Goal: Check status: Check status

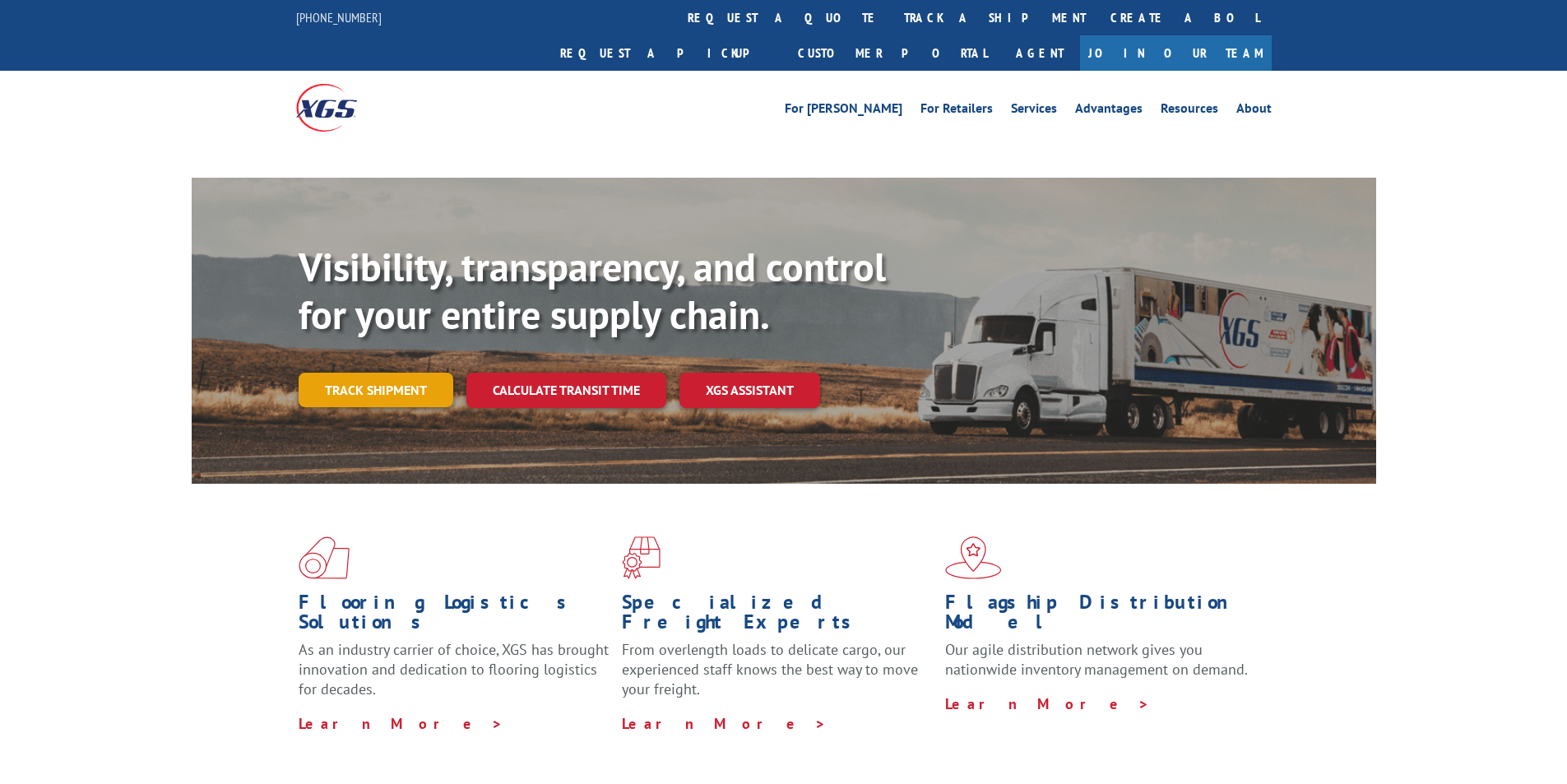
click at [402, 372] on link "Track shipment" at bounding box center [376, 390] width 154 height 35
click at [401, 372] on link "Track shipment" at bounding box center [376, 390] width 154 height 35
click at [399, 372] on link "Track shipment" at bounding box center [376, 390] width 154 height 35
click at [394, 372] on link "Track shipment" at bounding box center [376, 390] width 154 height 35
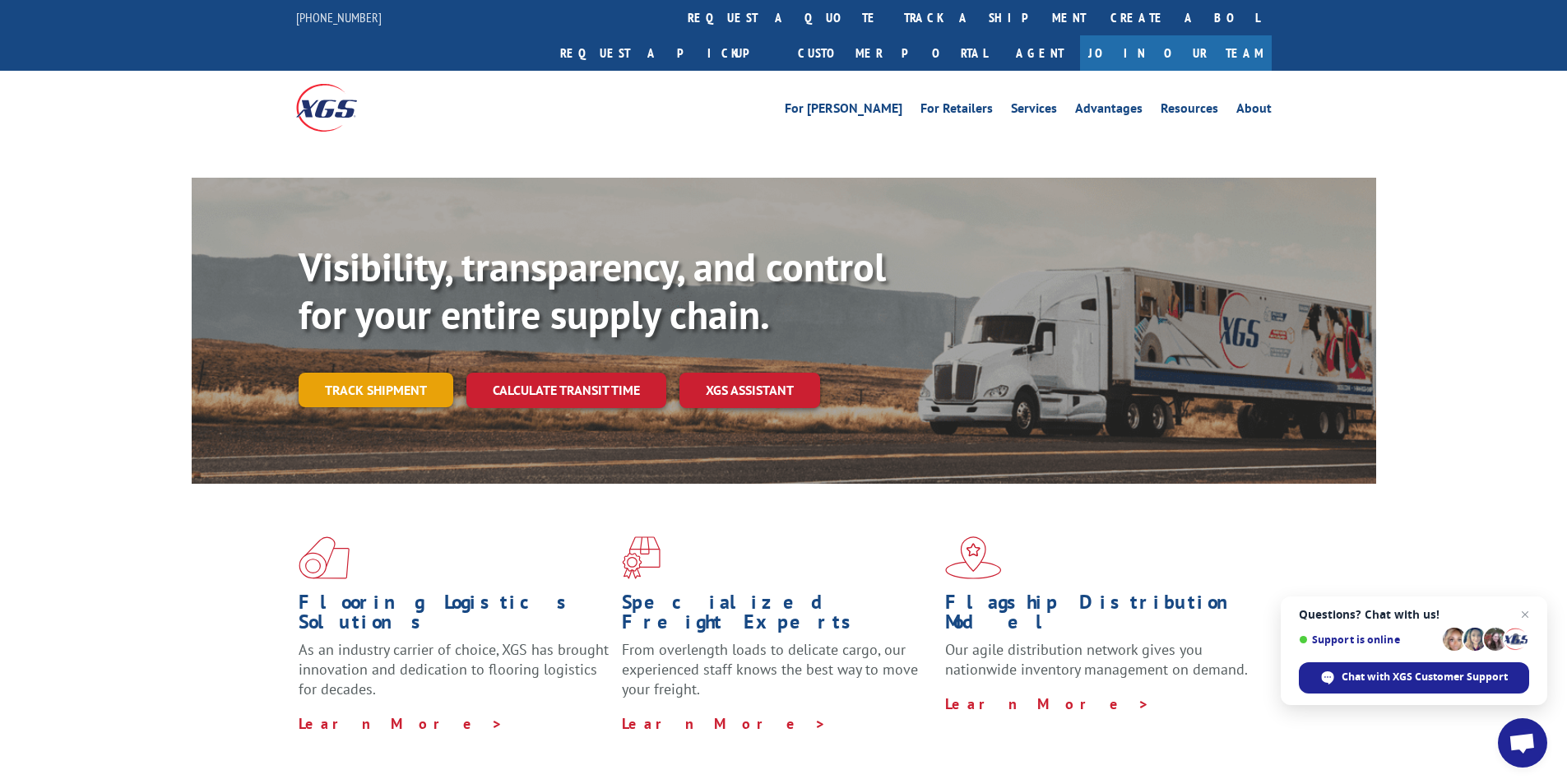
click at [394, 372] on link "Track shipment" at bounding box center [376, 390] width 154 height 35
click at [382, 372] on link "Track shipment" at bounding box center [376, 390] width 154 height 35
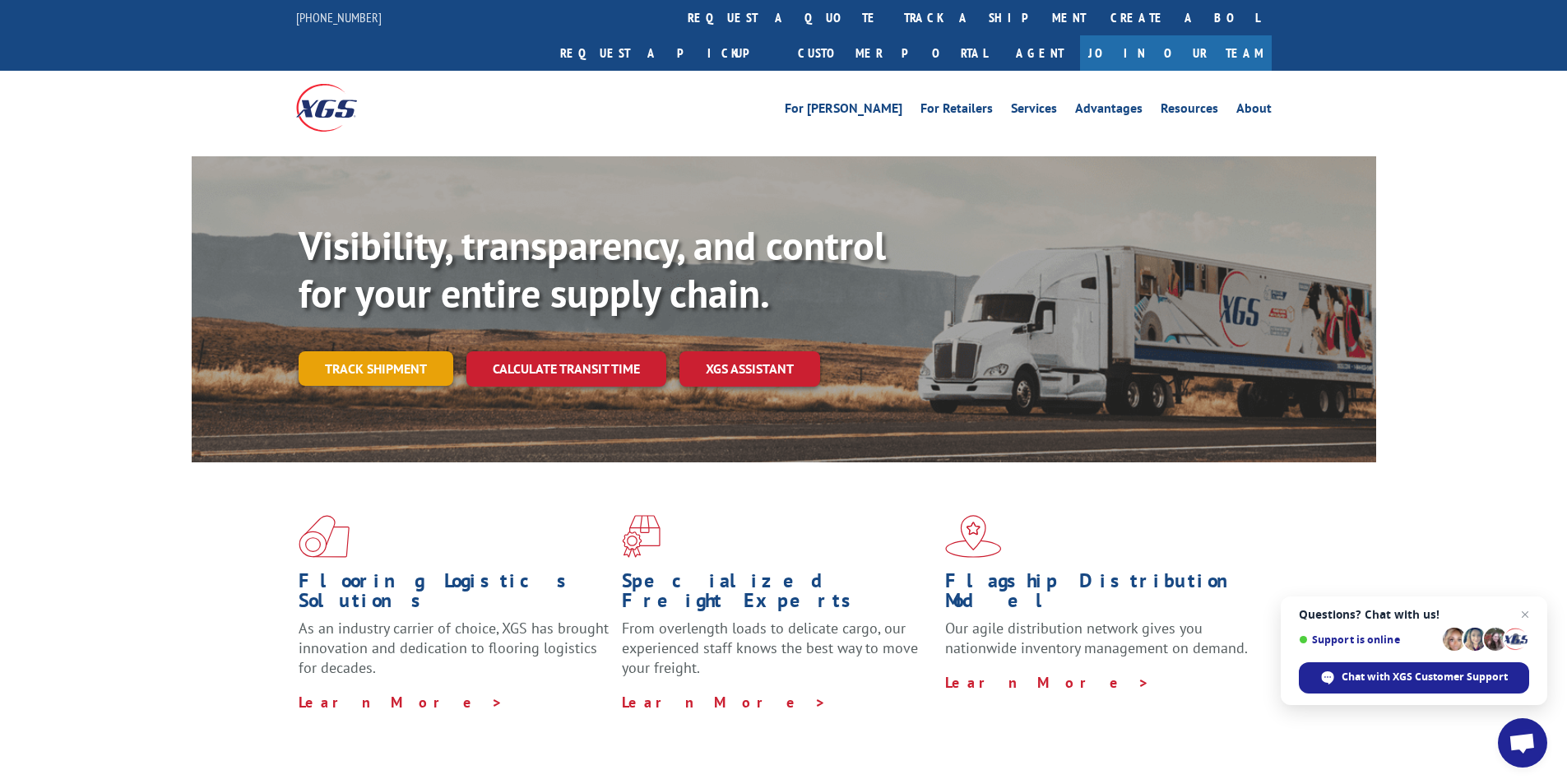
click at [382, 351] on div "Visibility, transparency, and control for your entire supply chain. Track shipm…" at bounding box center [838, 337] width 1078 height 230
click at [377, 351] on link "Track shipment" at bounding box center [376, 368] width 154 height 35
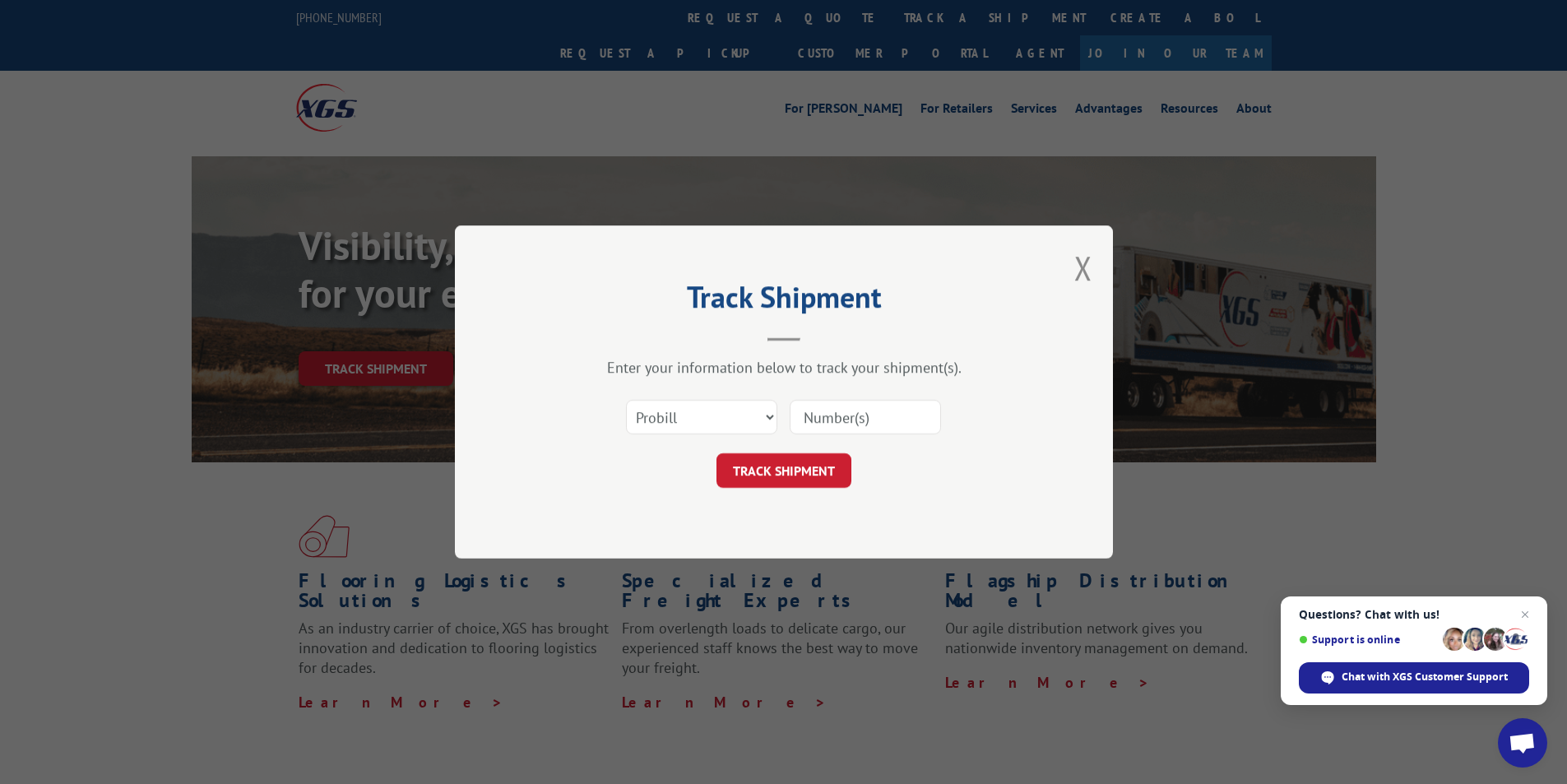
click at [861, 427] on input at bounding box center [866, 417] width 151 height 35
paste input "17664845"
type input "17664845"
click at [796, 465] on button "TRACK SHIPMENT" at bounding box center [784, 471] width 135 height 35
